Goal: Find specific page/section: Find specific page/section

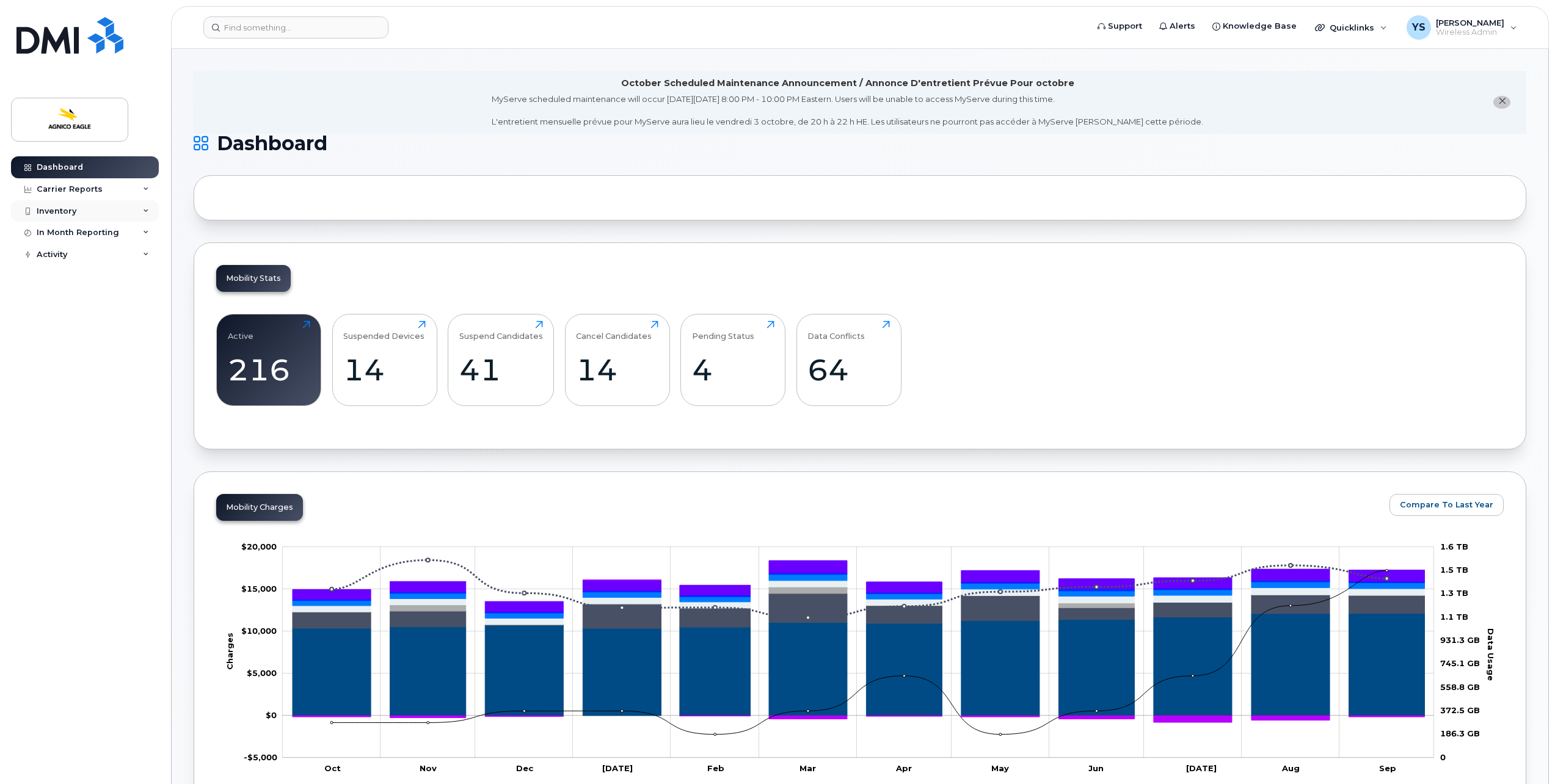
click at [62, 209] on div "Inventory" at bounding box center [57, 211] width 40 height 10
click at [75, 230] on div "Mobility Devices" at bounding box center [77, 233] width 69 height 11
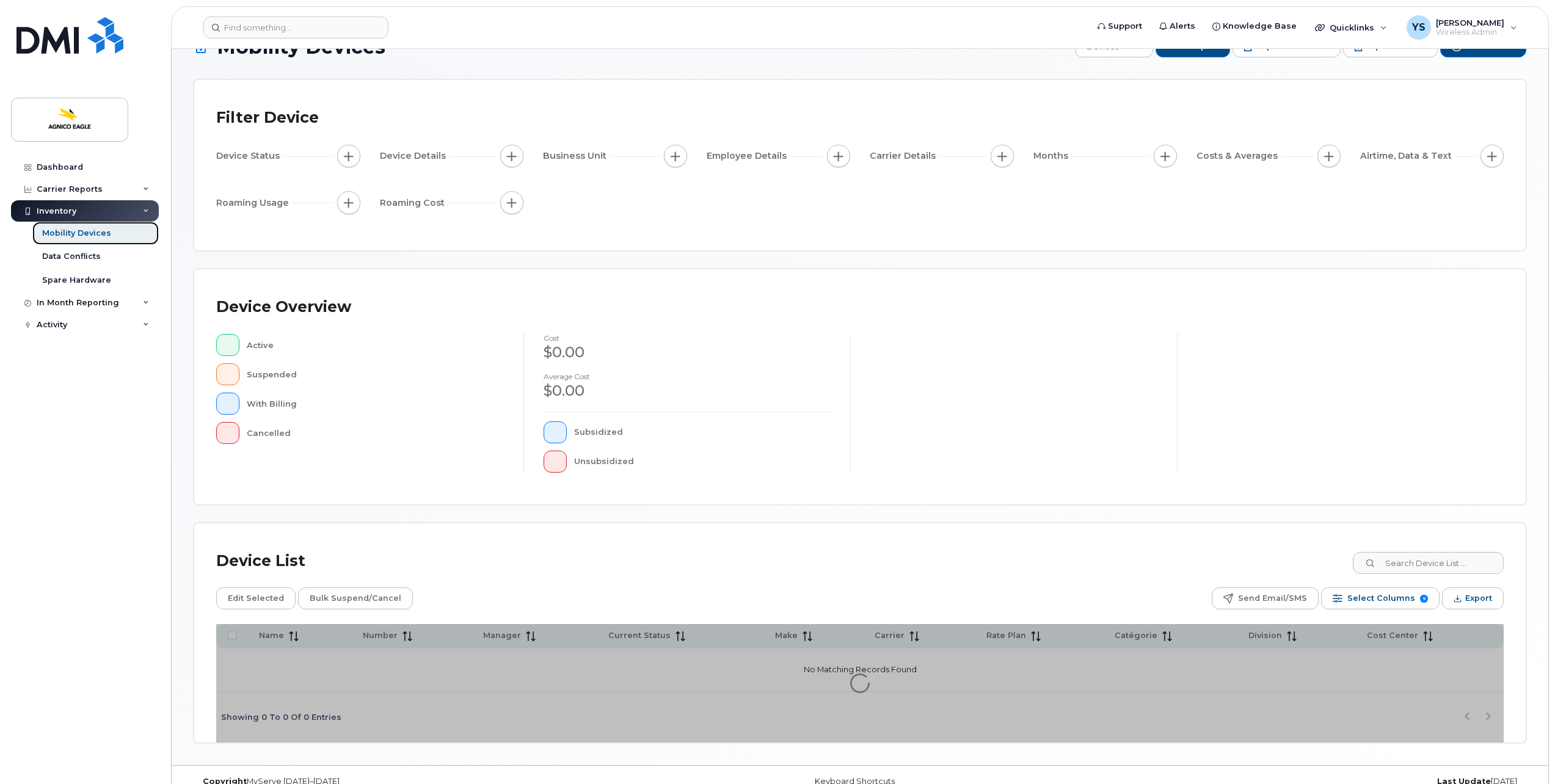
scroll to position [53, 0]
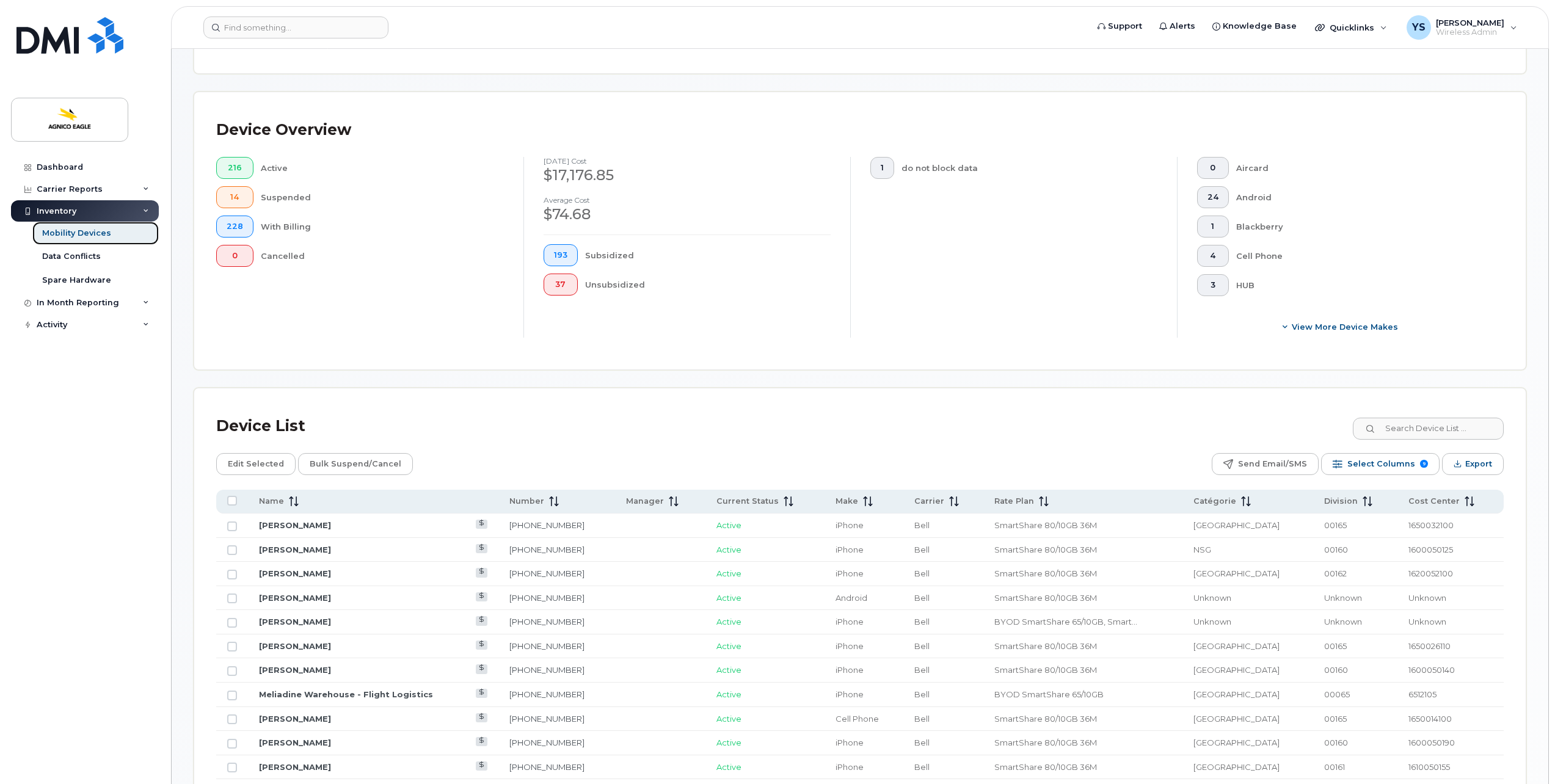
scroll to position [243, 0]
click at [1398, 429] on input at bounding box center [1428, 430] width 152 height 22
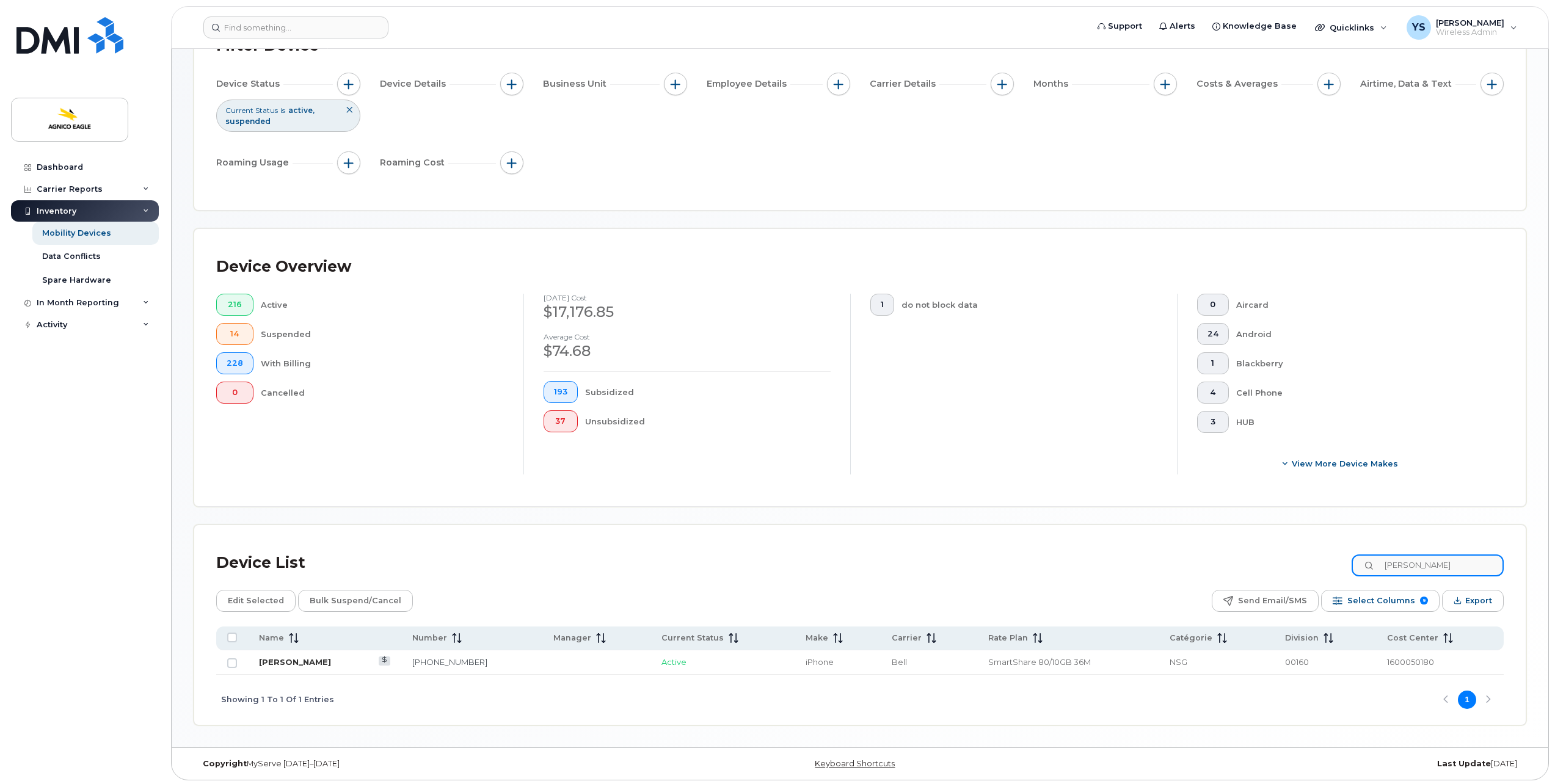
type input "[PERSON_NAME]"
click at [288, 657] on link "[PERSON_NAME]" at bounding box center [295, 662] width 72 height 10
